Goal: Task Accomplishment & Management: Manage account settings

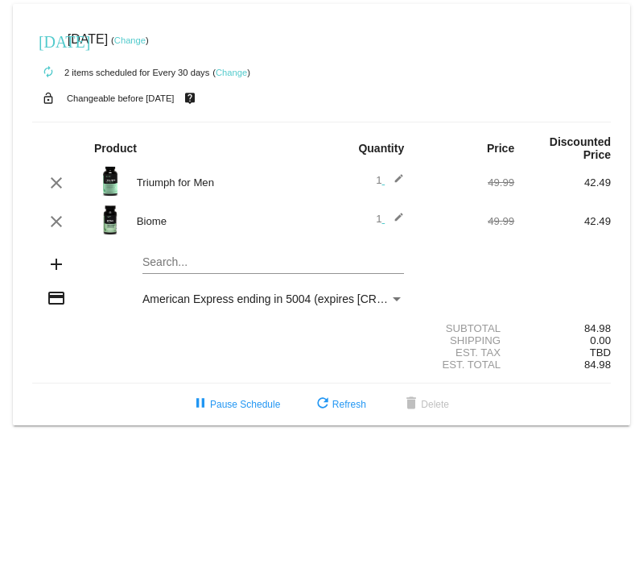
click at [254, 258] on mat-card "[DATE] [DATE] ( Change ) autorenew 2 items scheduled for Every 30 days ( Change…" at bounding box center [322, 214] width 618 height 421
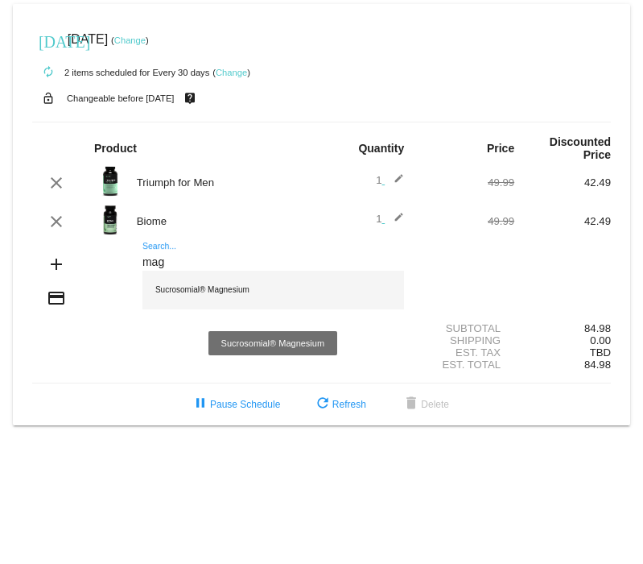
type input "mag"
click at [237, 291] on div "Sucrosomial® Magnesium" at bounding box center [274, 290] width 262 height 39
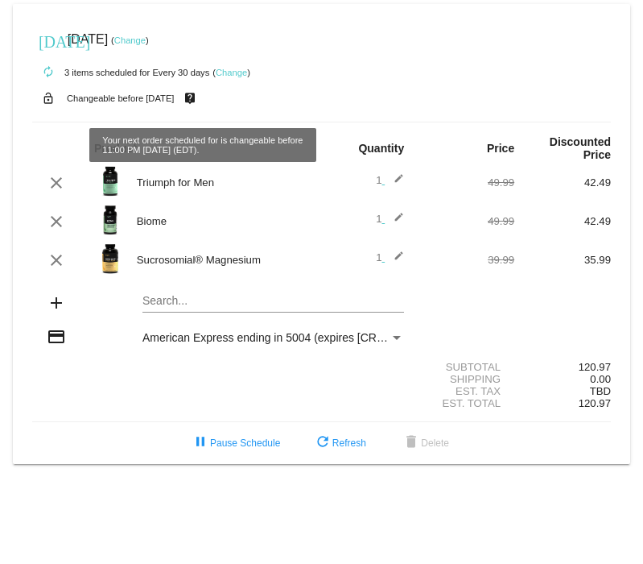
click at [231, 69] on link "Change" at bounding box center [231, 73] width 31 height 10
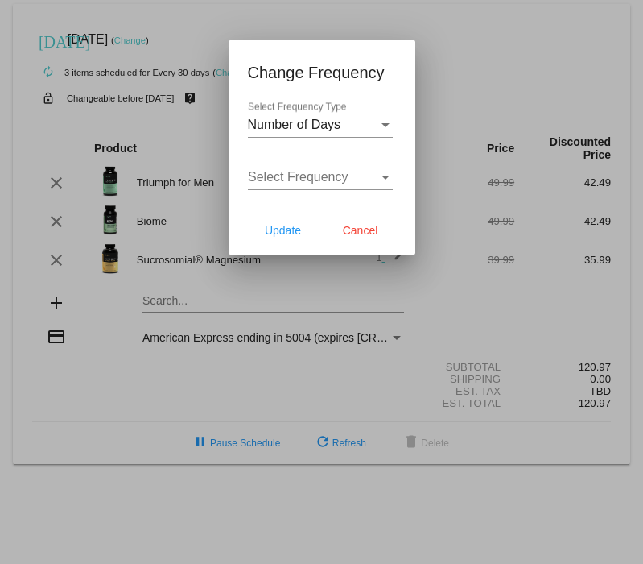
click at [304, 185] on div "Select Frequency Select Frequency" at bounding box center [320, 172] width 145 height 36
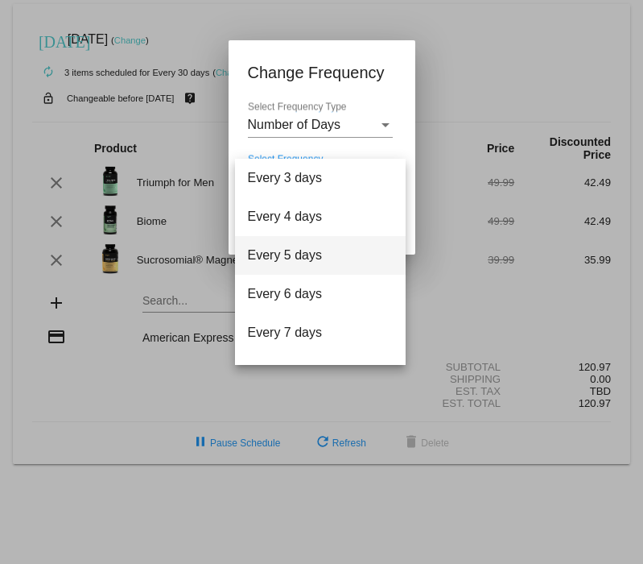
scroll to position [64, 0]
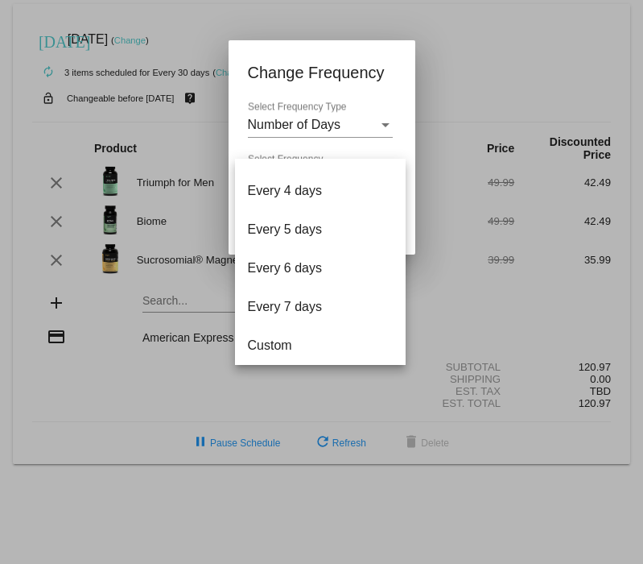
click at [468, 54] on div at bounding box center [321, 282] width 643 height 564
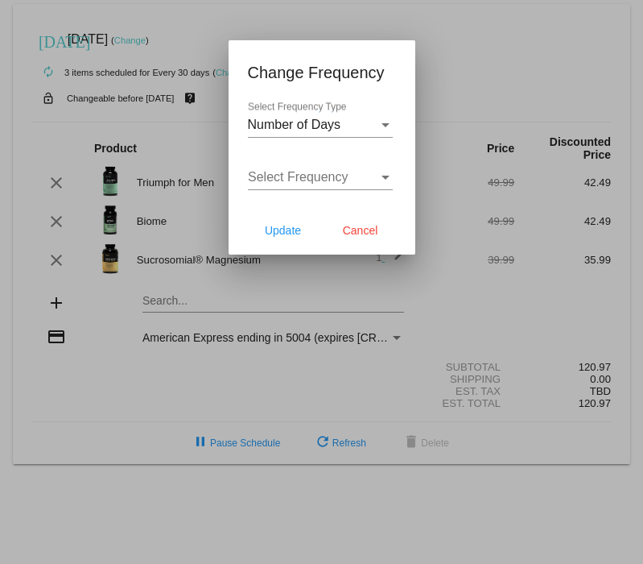
click at [382, 134] on div "Number of Days Select Frequency Type" at bounding box center [320, 119] width 145 height 36
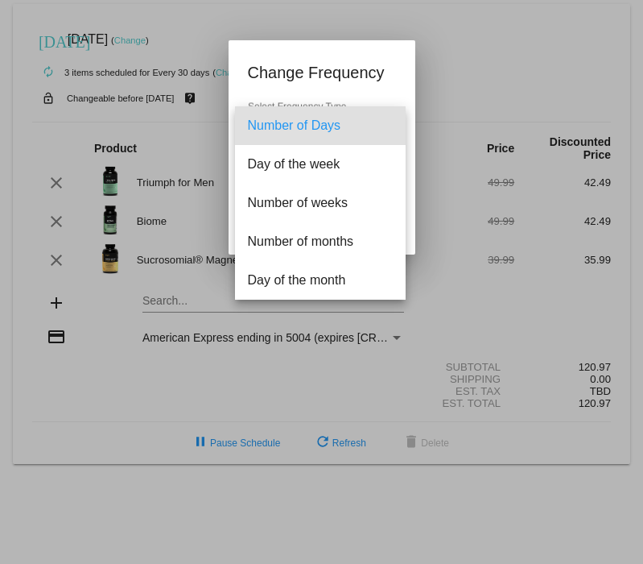
click at [458, 34] on div at bounding box center [321, 282] width 643 height 564
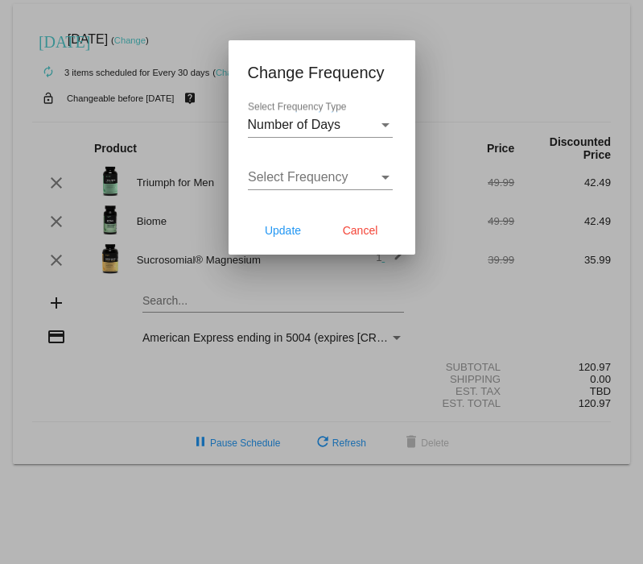
click at [414, 10] on div at bounding box center [321, 282] width 643 height 564
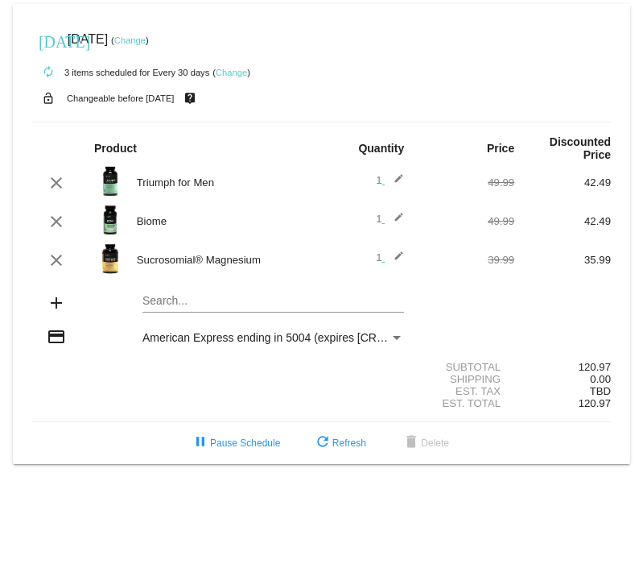
click at [237, 76] on link "Change" at bounding box center [231, 73] width 31 height 10
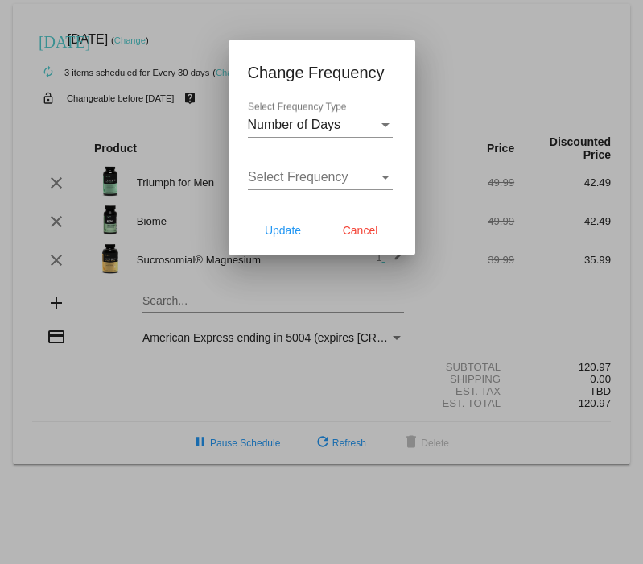
click at [358, 169] on div "Select Frequency Select Frequency" at bounding box center [320, 172] width 145 height 36
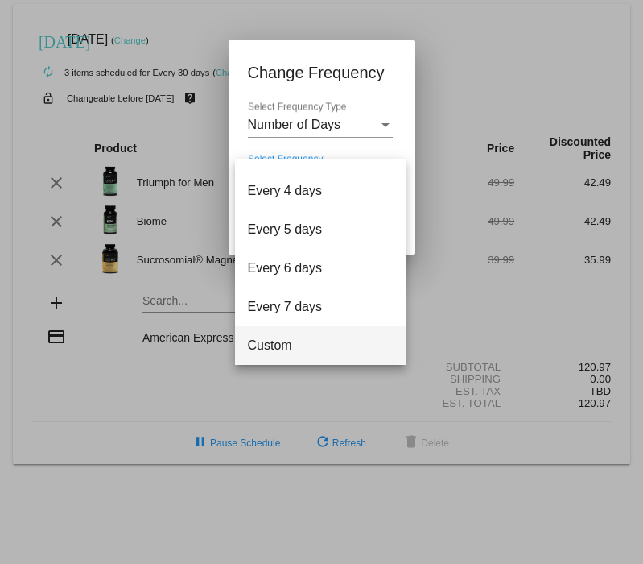
click at [325, 341] on span "Custom" at bounding box center [320, 345] width 145 height 39
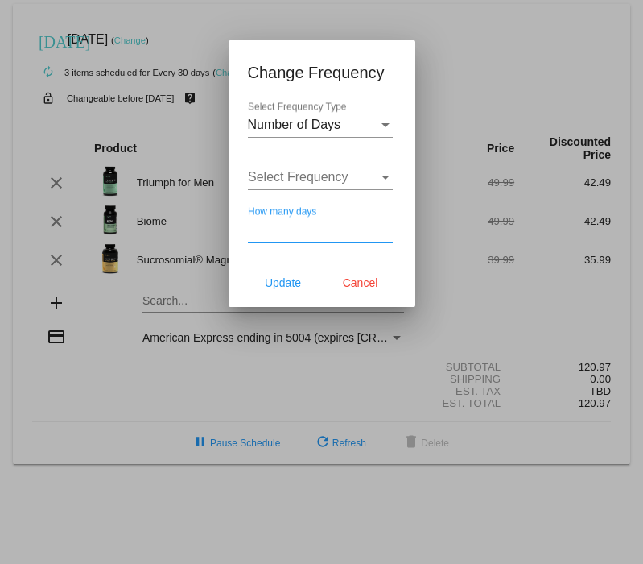
click at [320, 227] on input "How many days" at bounding box center [320, 229] width 145 height 14
click at [357, 294] on button "Cancel" at bounding box center [360, 282] width 71 height 29
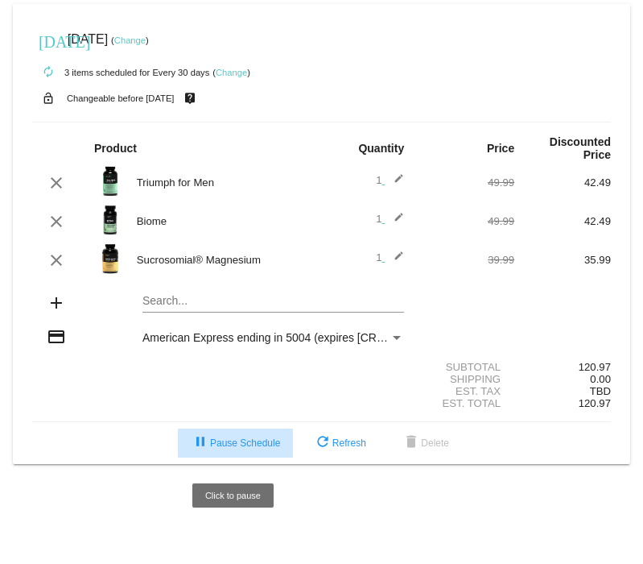
click at [219, 446] on span "pause Pause Schedule" at bounding box center [235, 442] width 89 height 11
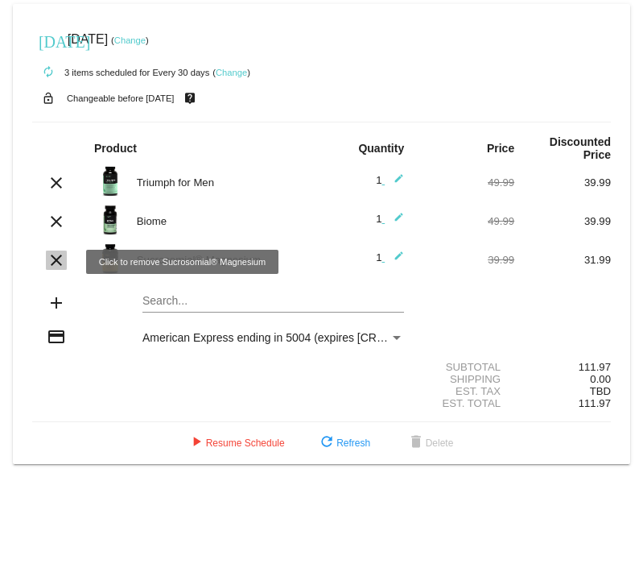
click at [56, 260] on mat-icon "clear" at bounding box center [56, 259] width 19 height 19
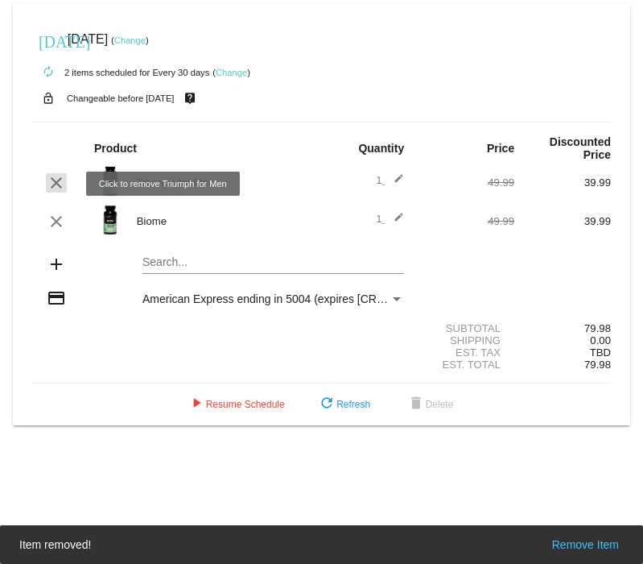
click at [56, 180] on mat-icon "clear" at bounding box center [56, 182] width 19 height 19
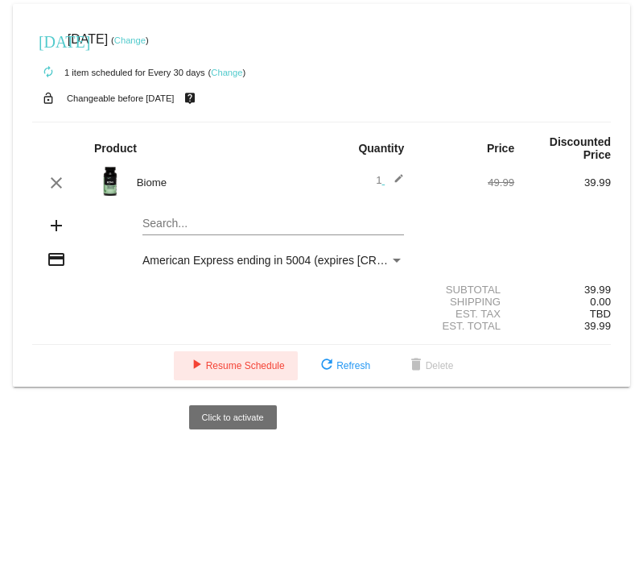
click at [236, 378] on button "play_arrow Resume Schedule" at bounding box center [236, 365] width 124 height 29
